Goal: Use online tool/utility: Utilize a website feature to perform a specific function

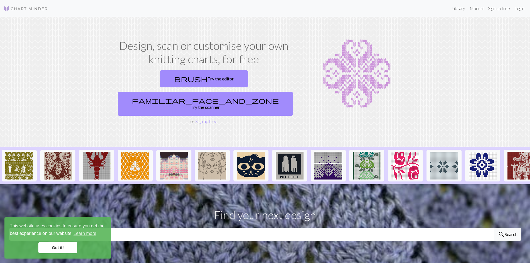
click at [522, 11] on link "Login" at bounding box center [519, 8] width 14 height 11
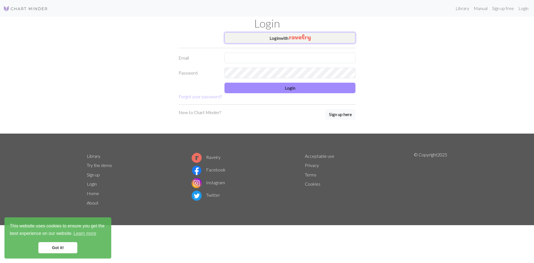
click at [321, 41] on button "Login with" at bounding box center [289, 37] width 131 height 11
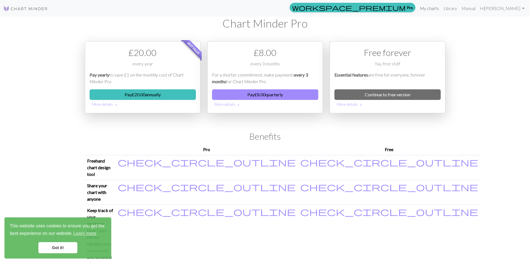
click at [441, 9] on link "My charts" at bounding box center [429, 8] width 24 height 11
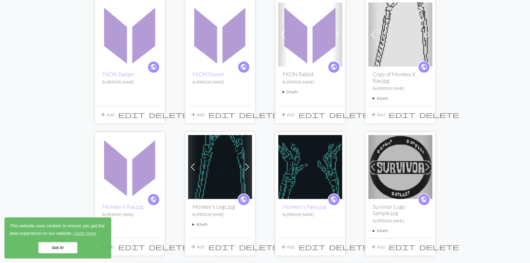
scroll to position [56, 0]
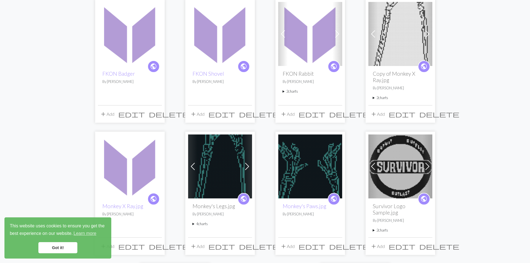
click at [394, 48] on img at bounding box center [400, 34] width 64 height 64
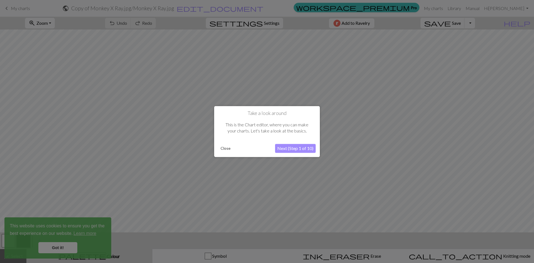
click at [227, 148] on button "Close" at bounding box center [225, 148] width 14 height 8
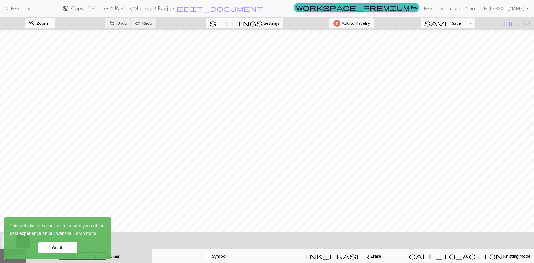
click at [48, 24] on span "Zoom" at bounding box center [41, 22] width 11 height 5
click at [56, 33] on button "Fit all" at bounding box center [47, 35] width 44 height 9
click at [62, 245] on link "Got it!" at bounding box center [57, 247] width 39 height 11
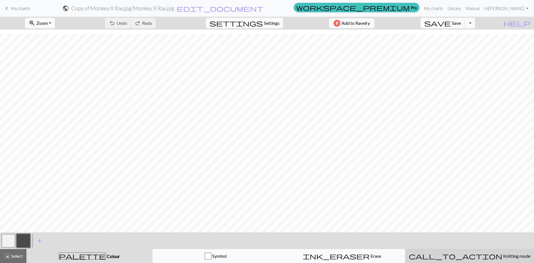
click at [502, 256] on span "Knitting mode" at bounding box center [516, 255] width 28 height 5
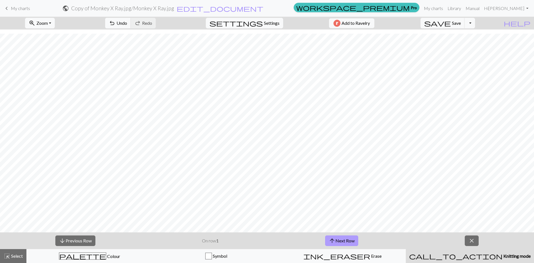
click at [348, 238] on button "arrow_upward Next Row" at bounding box center [341, 240] width 33 height 11
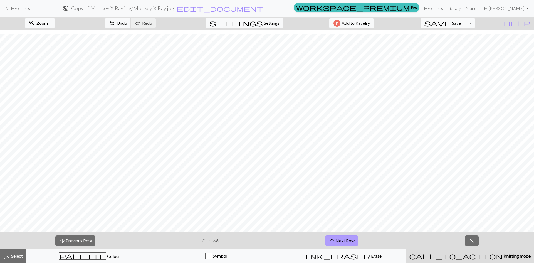
click at [348, 238] on button "arrow_upward Next Row" at bounding box center [341, 240] width 33 height 11
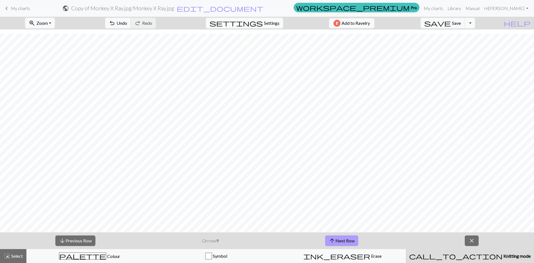
click at [348, 238] on button "arrow_upward Next Row" at bounding box center [341, 240] width 33 height 11
click at [348, 238] on button "arrow_upward Next Row" at bounding box center [342, 240] width 33 height 11
click at [345, 239] on button "arrow_upward Next Row" at bounding box center [342, 240] width 33 height 11
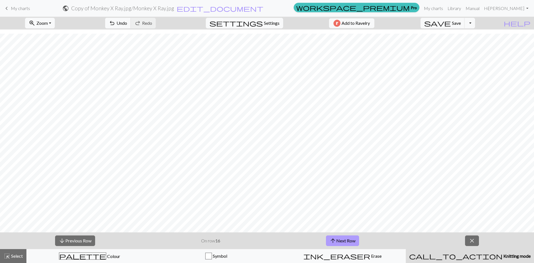
click at [346, 236] on button "arrow_upward Next Row" at bounding box center [342, 240] width 33 height 11
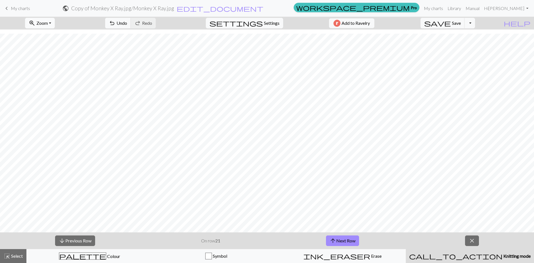
click at [55, 24] on button "zoom_in Zoom Zoom" at bounding box center [40, 23] width 30 height 11
click at [55, 25] on button "zoom_in Zoom Zoom" at bounding box center [40, 23] width 30 height 11
click at [355, 239] on button "arrow_upward Next Row" at bounding box center [342, 240] width 33 height 11
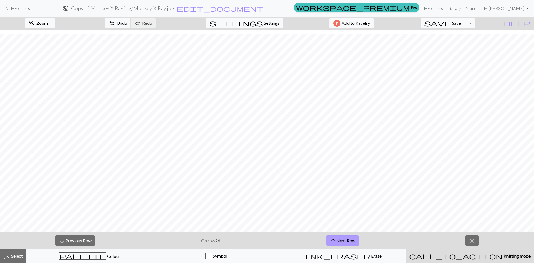
click at [355, 239] on button "arrow_upward Next Row" at bounding box center [342, 240] width 33 height 11
click at [55, 22] on button "zoom_in Zoom Zoom" at bounding box center [40, 23] width 30 height 11
click at [60, 46] on button "Fit width" at bounding box center [47, 44] width 44 height 9
click at [351, 246] on button "arrow_upward Next Row" at bounding box center [342, 240] width 33 height 11
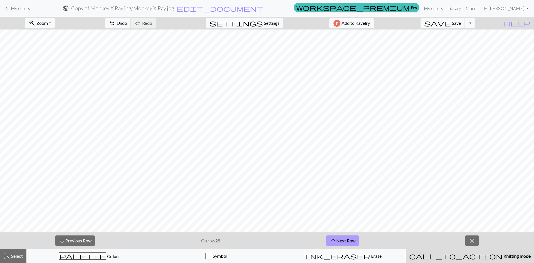
click at [351, 246] on button "arrow_upward Next Row" at bounding box center [342, 240] width 33 height 11
drag, startPoint x: 444, startPoint y: 39, endPoint x: 426, endPoint y: 19, distance: 27.4
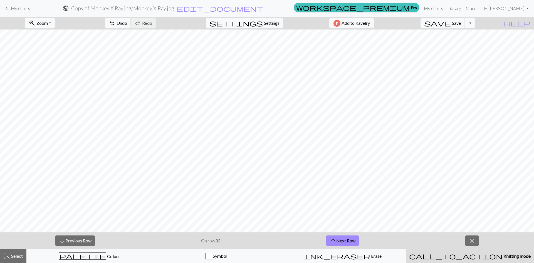
click at [420, 19] on div "zoom_in Zoom Zoom Fit all Fit width Fit height 50% 100% 150% 200% undo Undo Und…" at bounding box center [250, 23] width 500 height 13
click at [461, 25] on span "Save" at bounding box center [456, 22] width 9 height 5
